Goal: Task Accomplishment & Management: Use online tool/utility

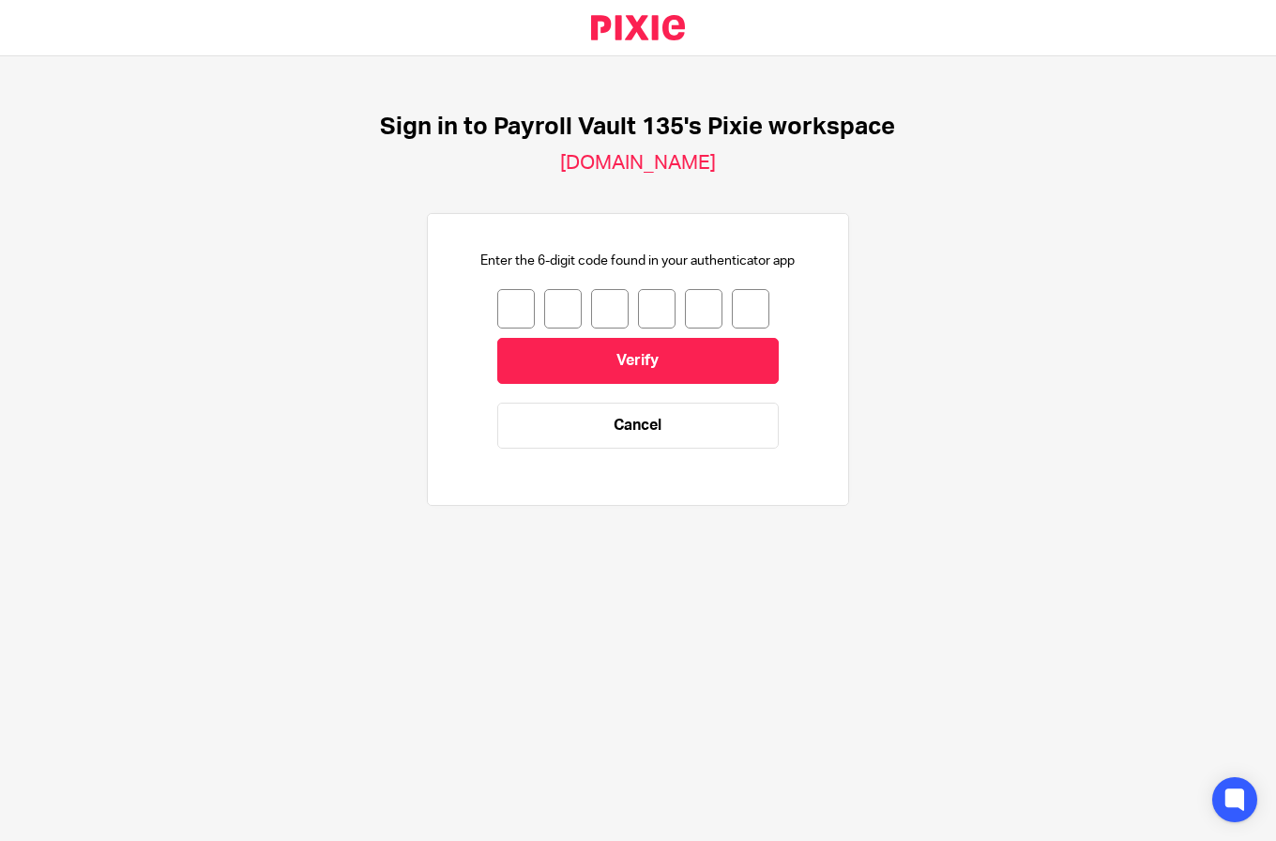
click at [507, 301] on input "number" at bounding box center [516, 308] width 38 height 39
type input "4"
type input "3"
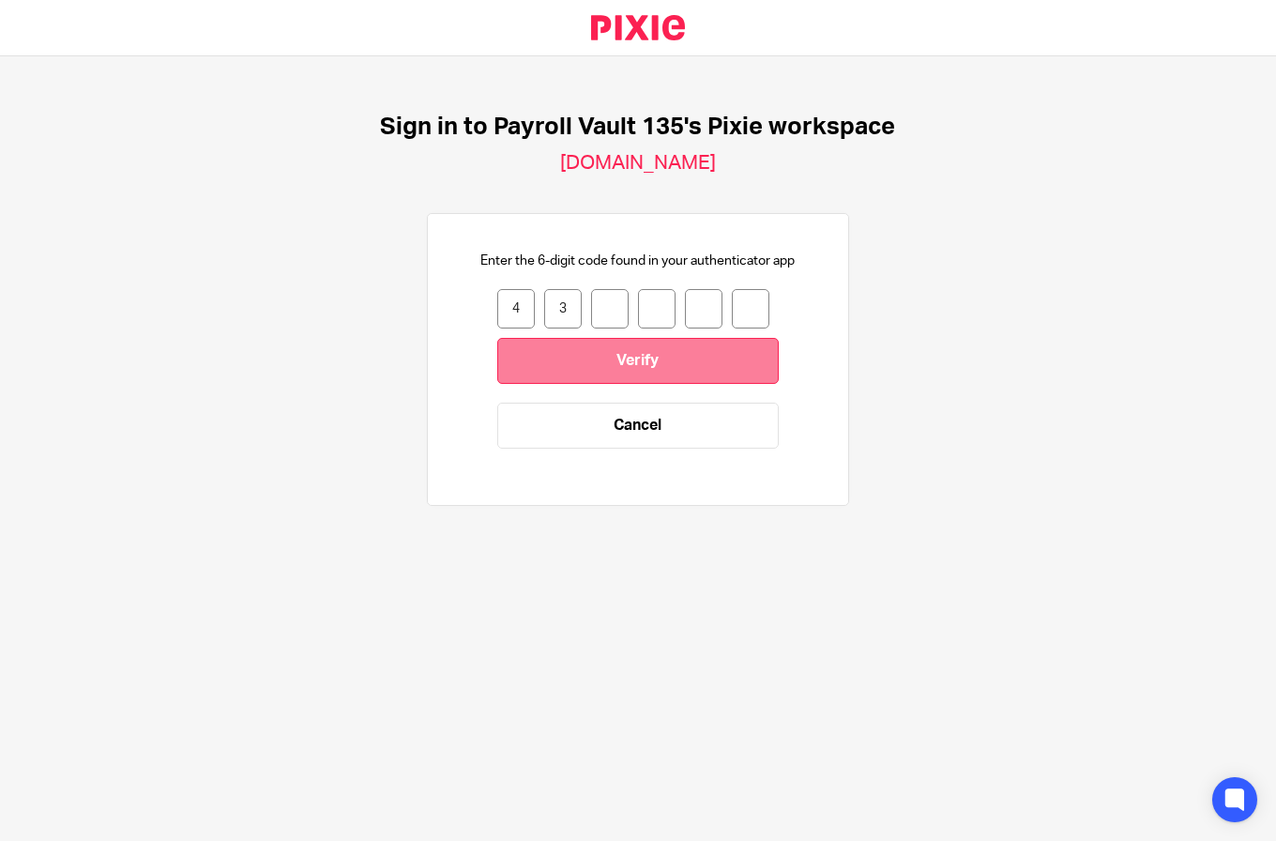
type input "6"
type input "8"
type input "1"
type input "3"
click at [651, 343] on input "Verify" at bounding box center [637, 361] width 281 height 46
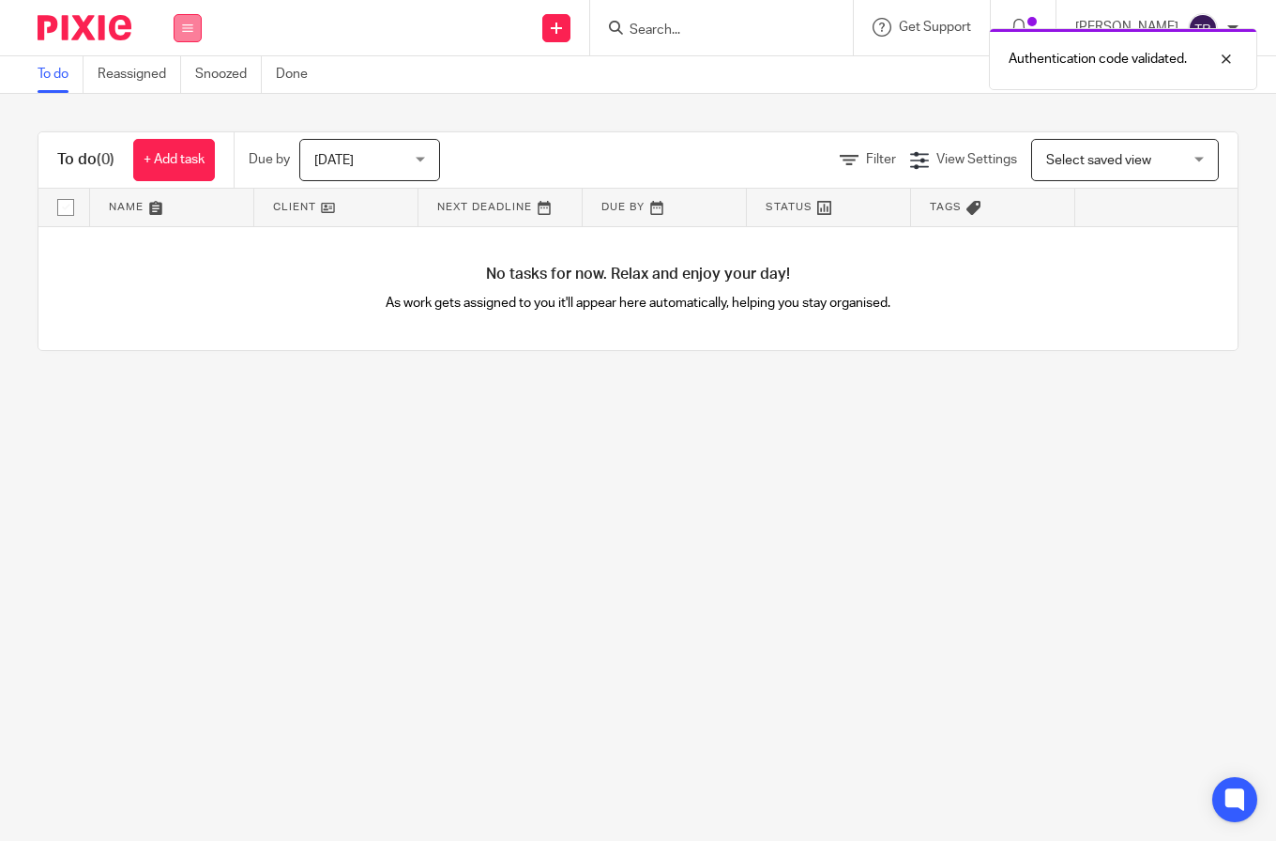
drag, startPoint x: 210, startPoint y: 18, endPoint x: 197, endPoint y: 25, distance: 15.1
click at [199, 24] on div "Work Email Clients Team Reports Settings" at bounding box center [188, 27] width 66 height 55
click at [197, 25] on button at bounding box center [188, 28] width 28 height 28
click at [178, 118] on link "Email" at bounding box center [177, 114] width 31 height 13
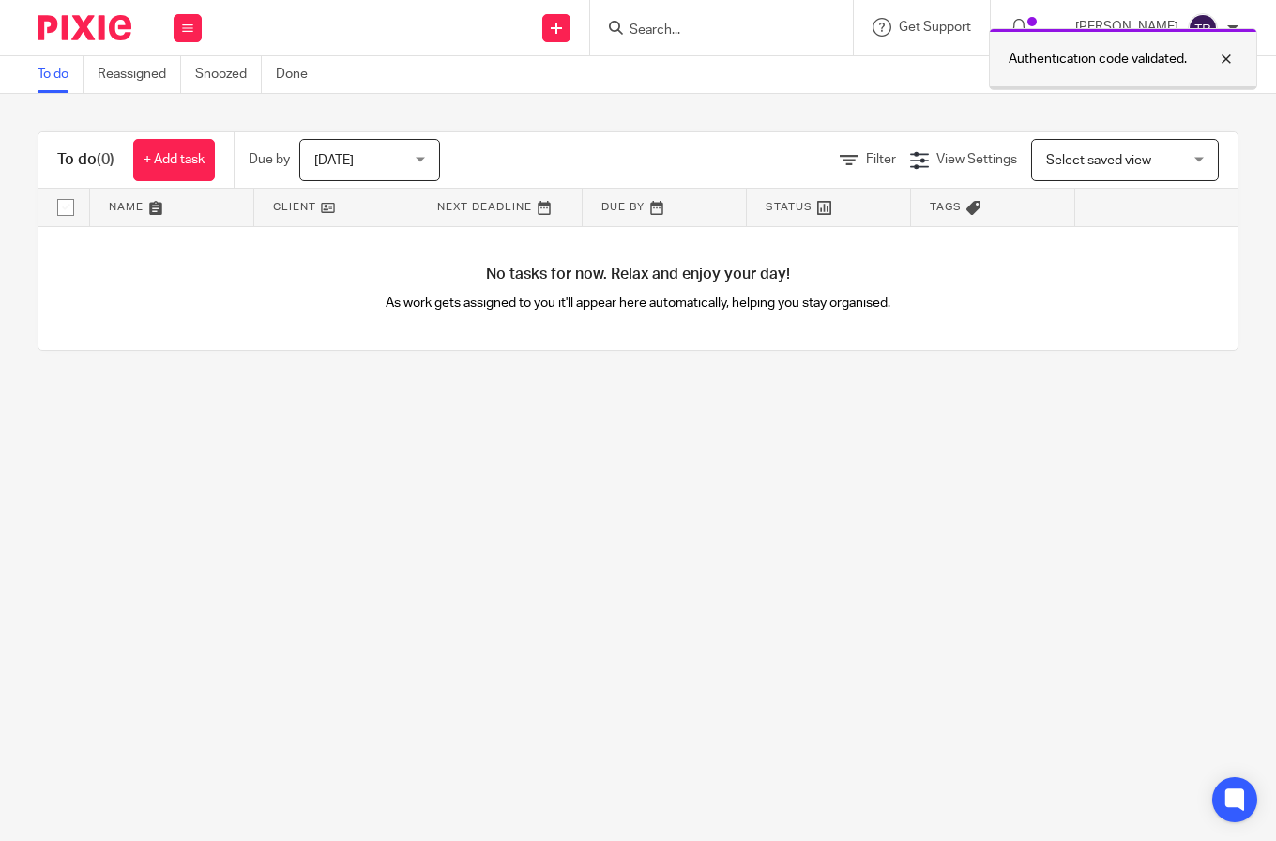
click at [1233, 59] on div at bounding box center [1212, 59] width 51 height 23
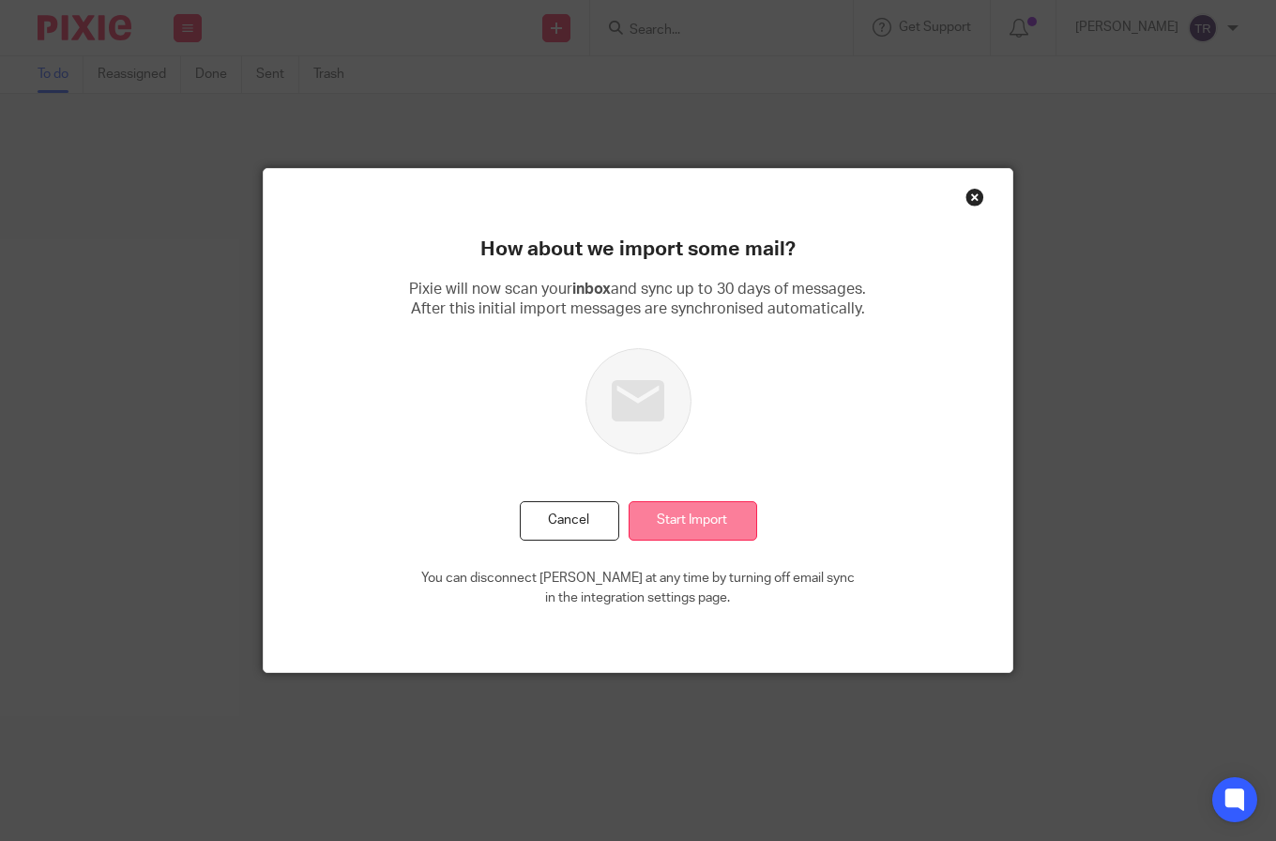
click at [693, 536] on input "Start Import" at bounding box center [693, 521] width 129 height 40
click at [702, 521] on input "Start Import" at bounding box center [693, 521] width 129 height 40
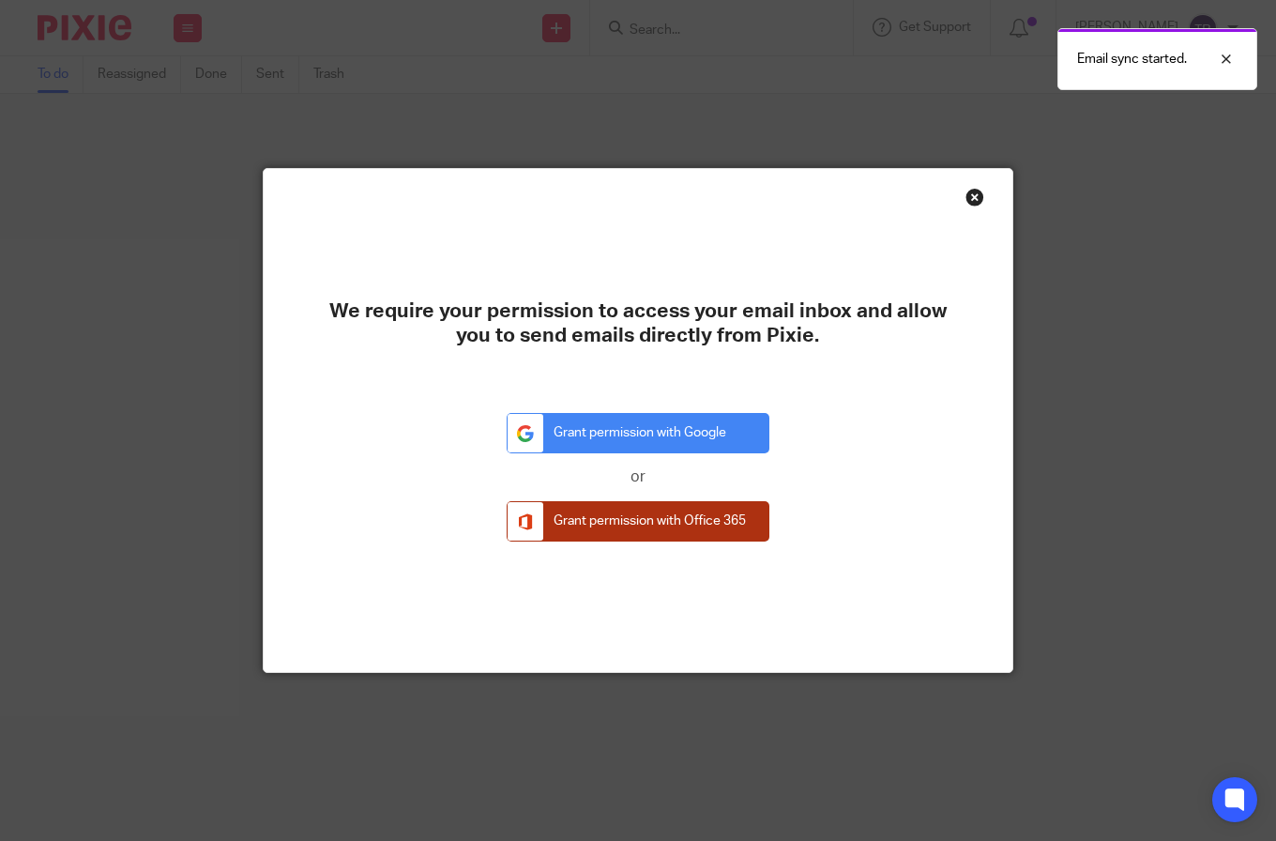
click at [678, 519] on link "Grant permission with Office 365" at bounding box center [638, 521] width 263 height 40
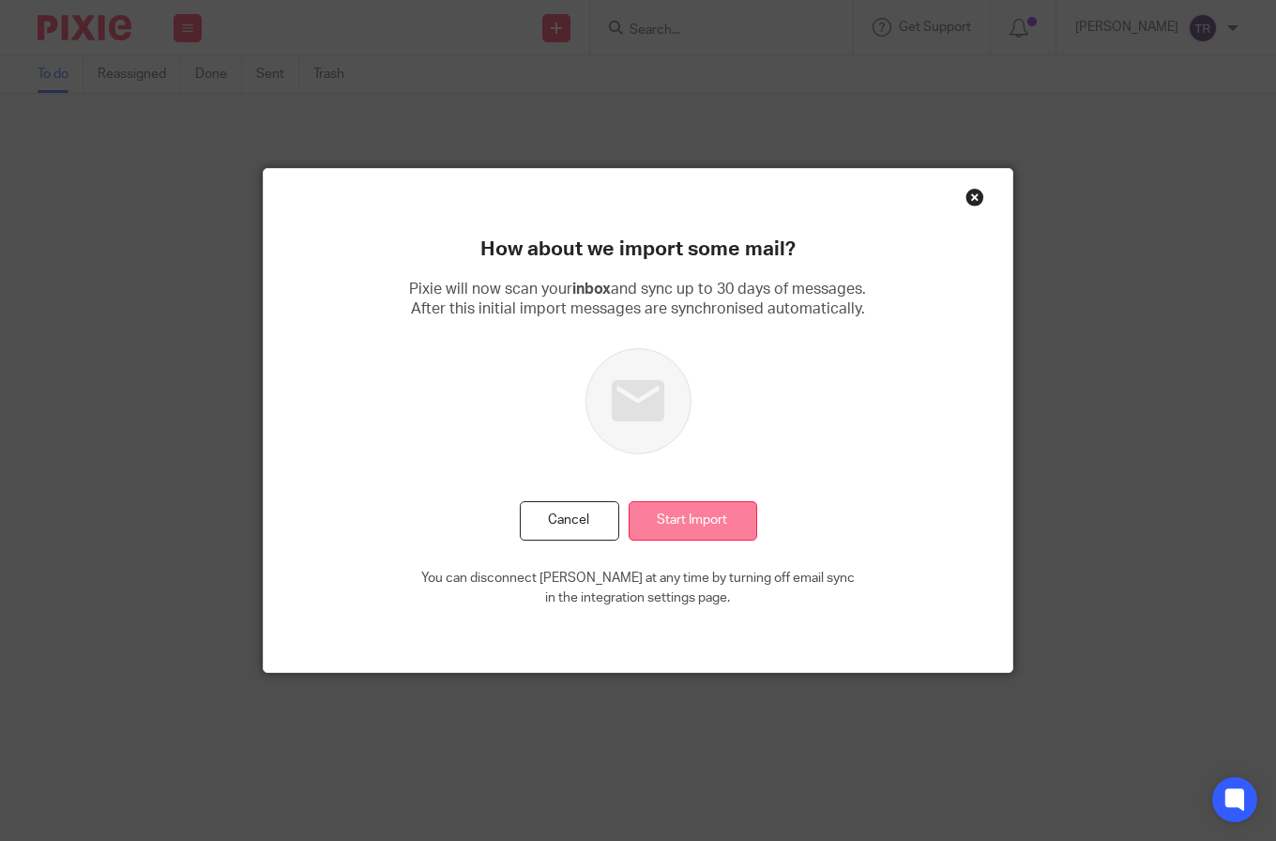
click at [744, 519] on input "Start Import" at bounding box center [693, 521] width 129 height 40
